Goal: Task Accomplishment & Management: Manage account settings

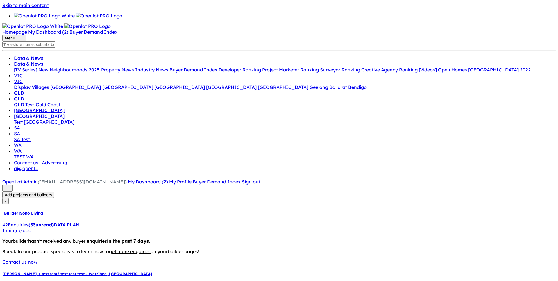
click at [67, 222] on div "42 Enquir ies ( 33 unread) DATA PLAN" at bounding box center [278, 225] width 553 height 6
drag, startPoint x: 195, startPoint y: 77, endPoint x: 196, endPoint y: 80, distance: 3.0
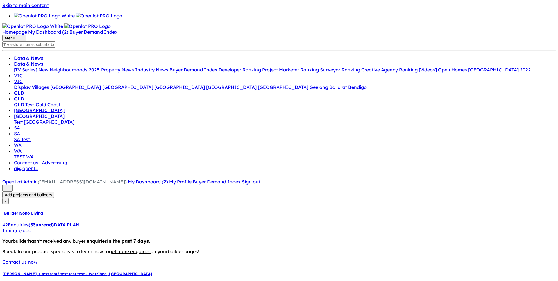
click at [80, 272] on h5 "HarPley + test test2 test test test - Werribee , VIC" at bounding box center [278, 274] width 553 height 5
click at [59, 222] on div "42 Enquir ies ( 33 unread) DATA PLAN" at bounding box center [278, 225] width 553 height 6
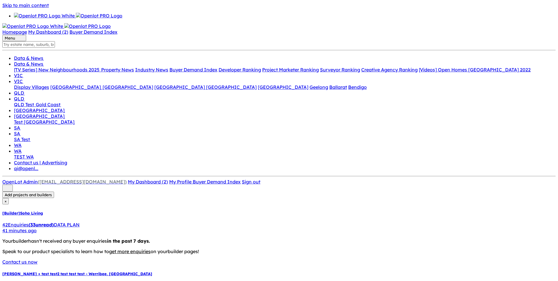
click at [71, 222] on div "42 Enquir ies ( 33 unread) DATA PLAN" at bounding box center [278, 225] width 553 height 6
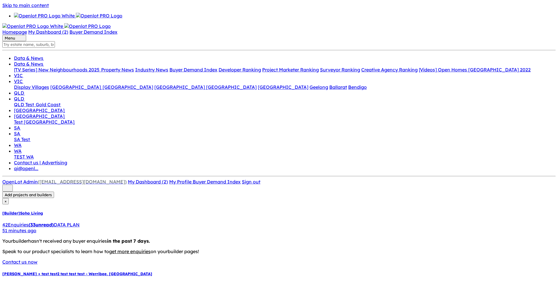
type textarea "Thi is test description of builder from my projects This is good change, added …"
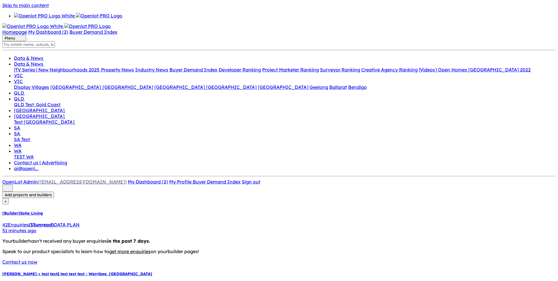
scroll to position [16, 0]
